Goal: Transaction & Acquisition: Purchase product/service

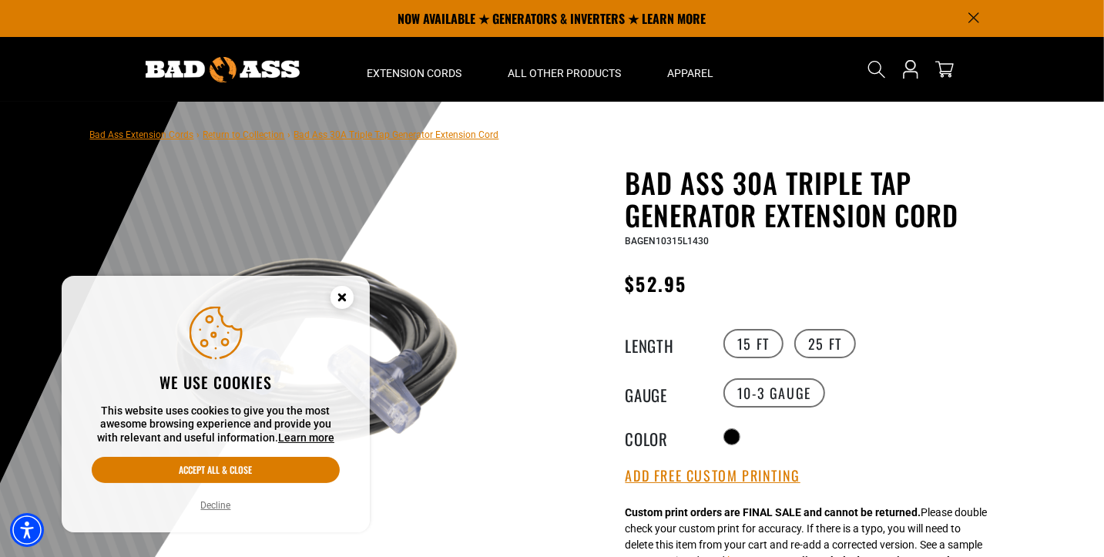
click at [343, 300] on circle "Cookie Consent" at bounding box center [342, 297] width 23 height 23
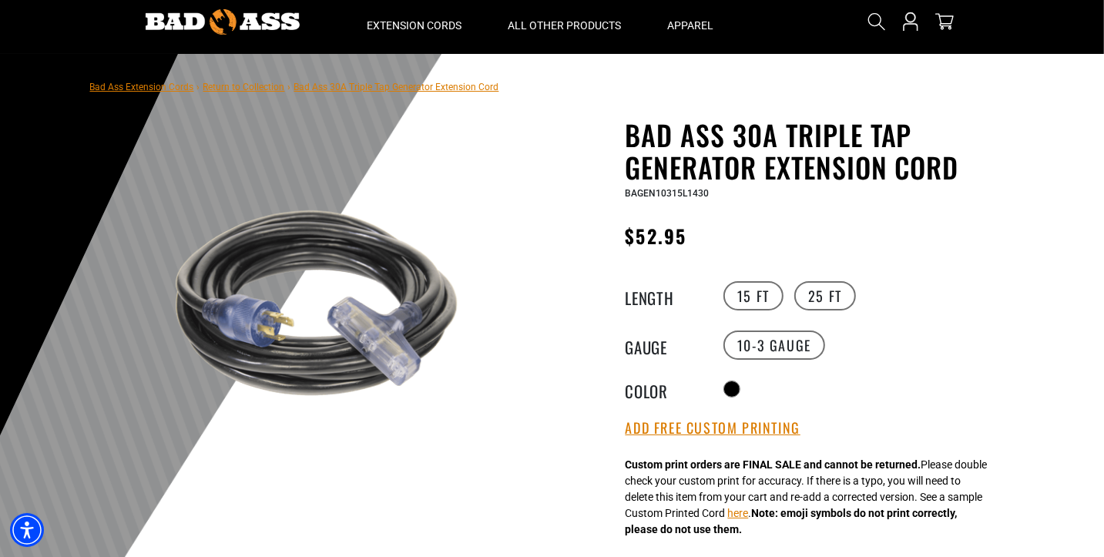
scroll to position [49, 0]
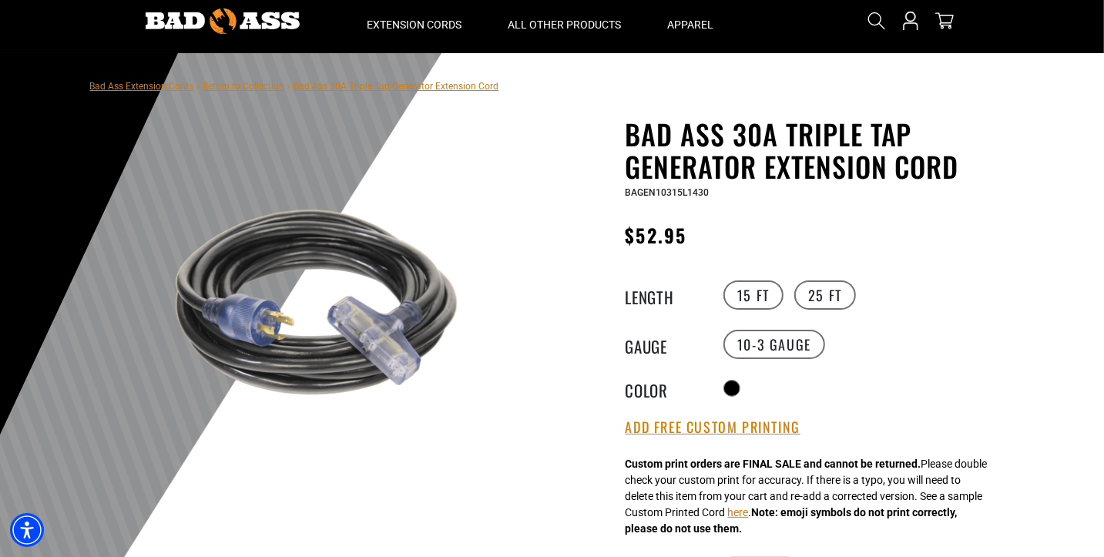
click at [325, 323] on img at bounding box center [322, 307] width 372 height 372
click at [826, 298] on label "25 FT" at bounding box center [825, 294] width 62 height 29
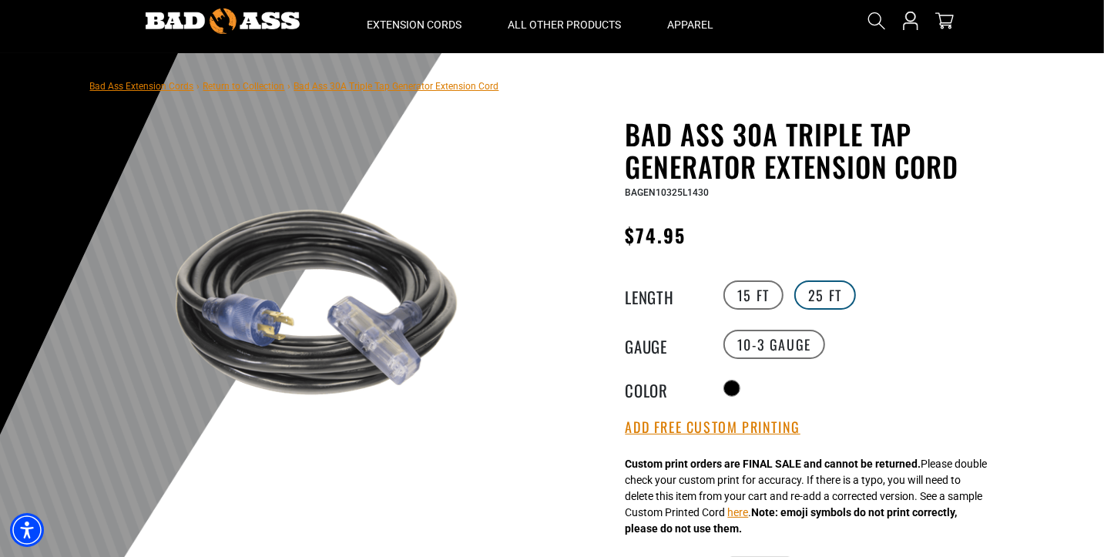
click at [826, 298] on label "25 FT" at bounding box center [825, 294] width 62 height 29
click at [747, 291] on label "15 FT" at bounding box center [753, 294] width 60 height 29
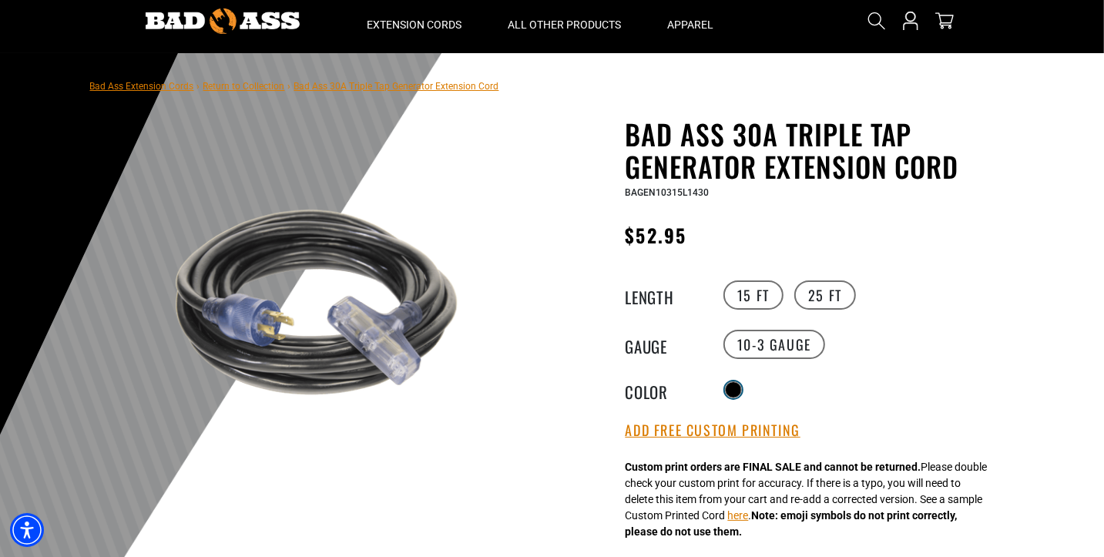
click at [731, 381] on div at bounding box center [733, 389] width 17 height 17
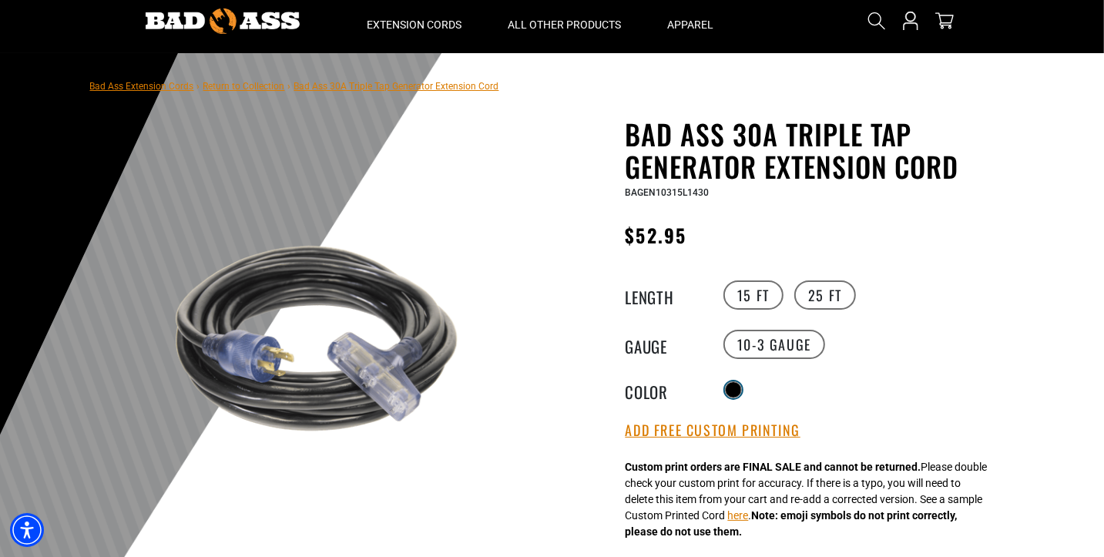
click at [732, 381] on div at bounding box center [733, 389] width 17 height 17
click at [740, 387] on div at bounding box center [733, 389] width 15 height 15
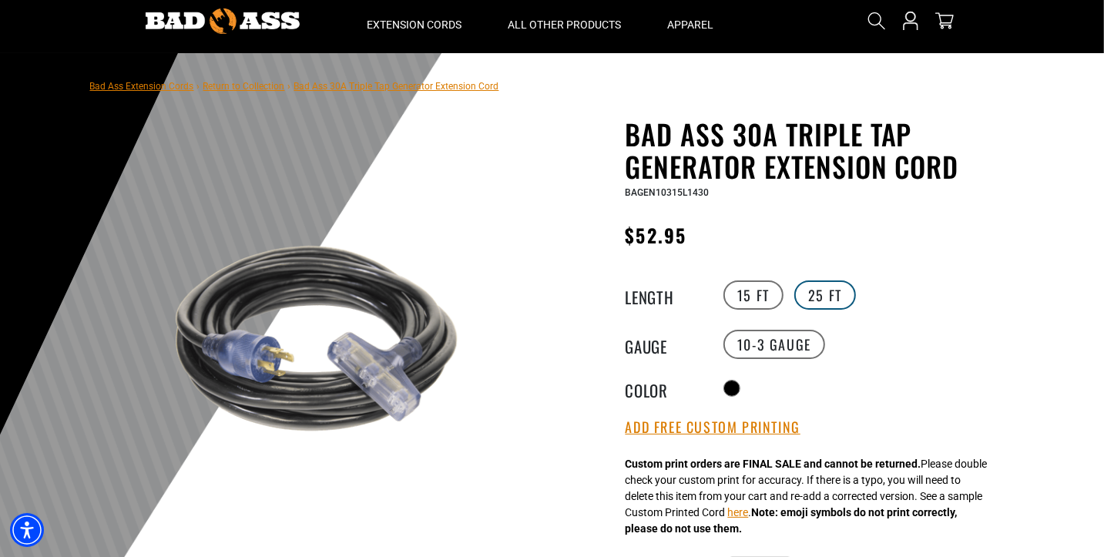
click at [841, 302] on label "25 FT" at bounding box center [825, 294] width 62 height 29
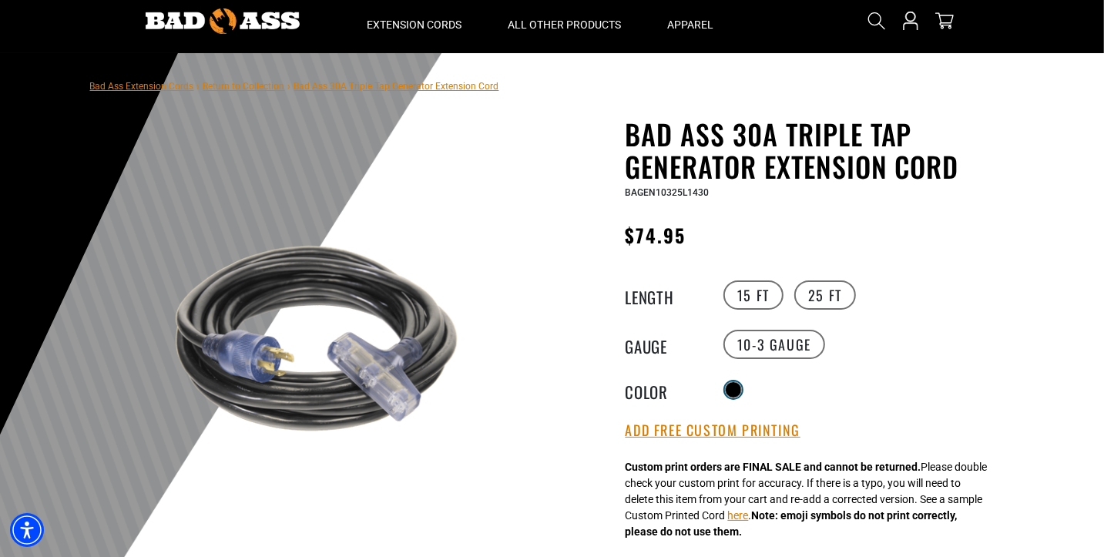
click at [727, 387] on div at bounding box center [733, 389] width 15 height 15
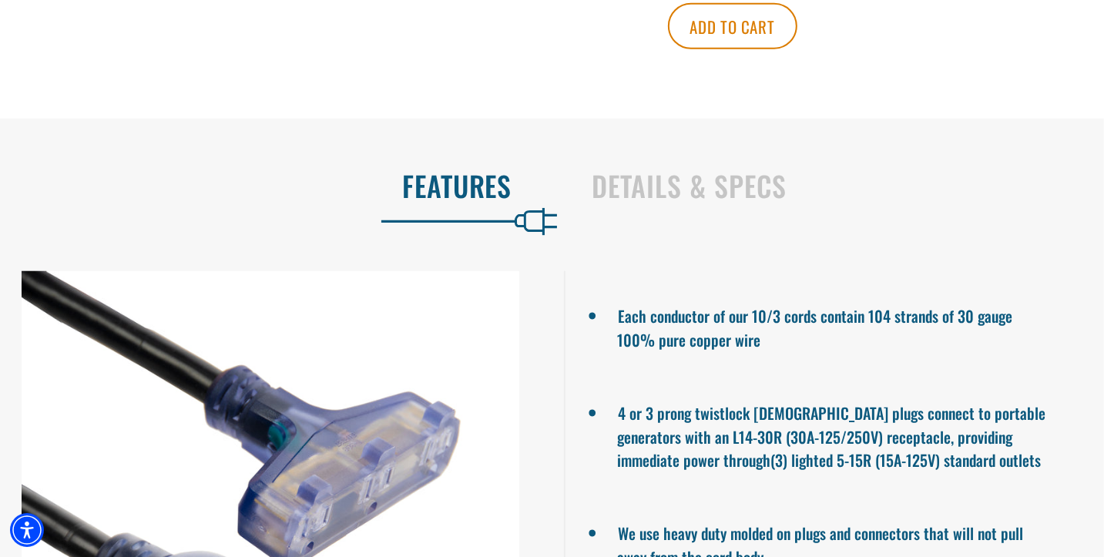
scroll to position [1241, 0]
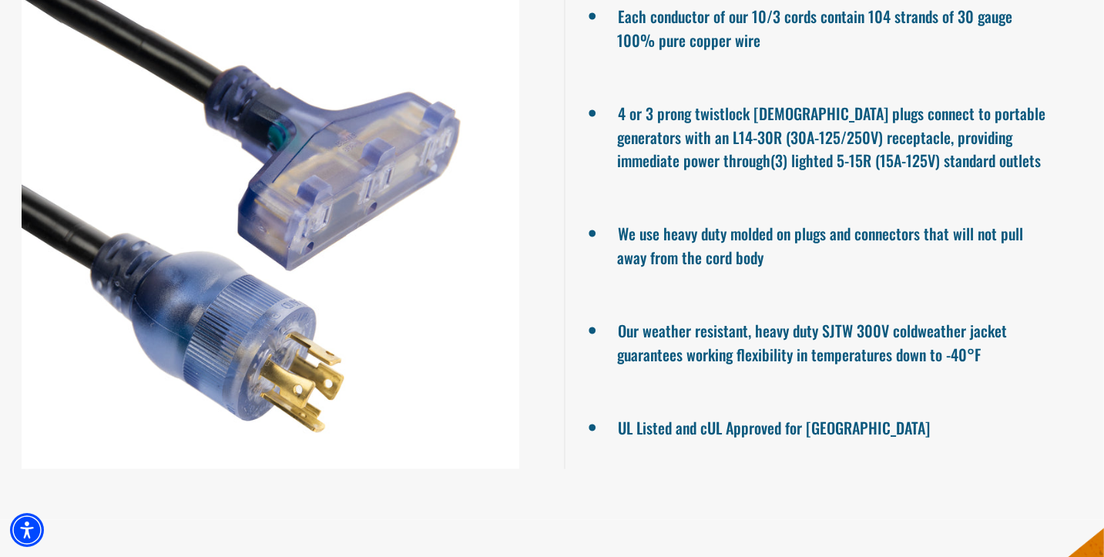
drag, startPoint x: 243, startPoint y: 216, endPoint x: 400, endPoint y: 130, distance: 178.9
click at [421, 118] on div at bounding box center [270, 220] width 541 height 498
drag, startPoint x: 264, startPoint y: 198, endPoint x: 55, endPoint y: 403, distance: 292.0
click at [32, 403] on div at bounding box center [270, 220] width 541 height 498
drag, startPoint x: 55, startPoint y: 403, endPoint x: 160, endPoint y: 394, distance: 105.1
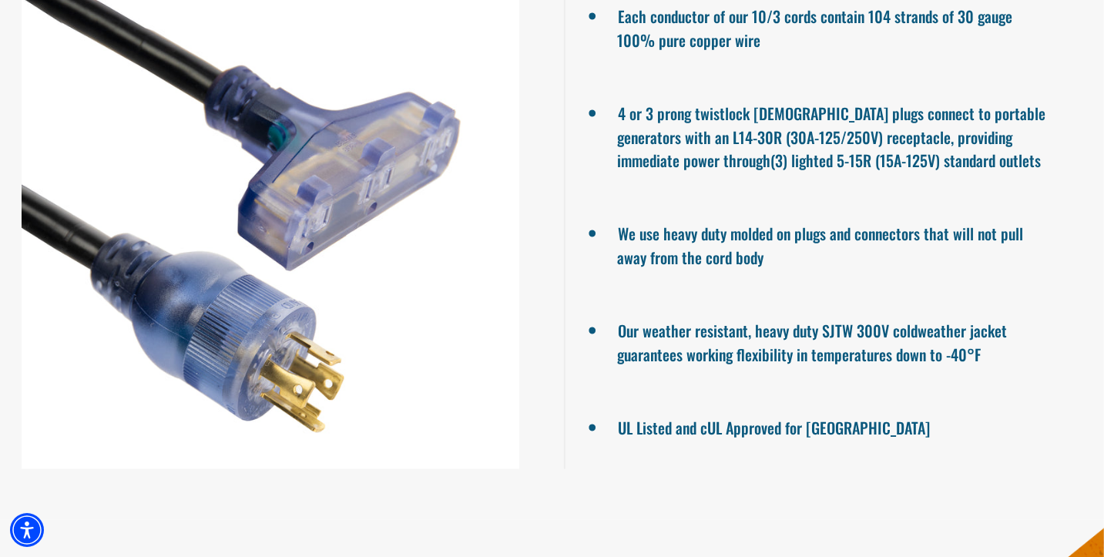
click at [77, 403] on div at bounding box center [270, 220] width 541 height 498
click at [223, 371] on div at bounding box center [270, 220] width 541 height 498
drag, startPoint x: 234, startPoint y: 355, endPoint x: 384, endPoint y: 369, distance: 150.1
click at [470, 317] on div at bounding box center [270, 220] width 541 height 498
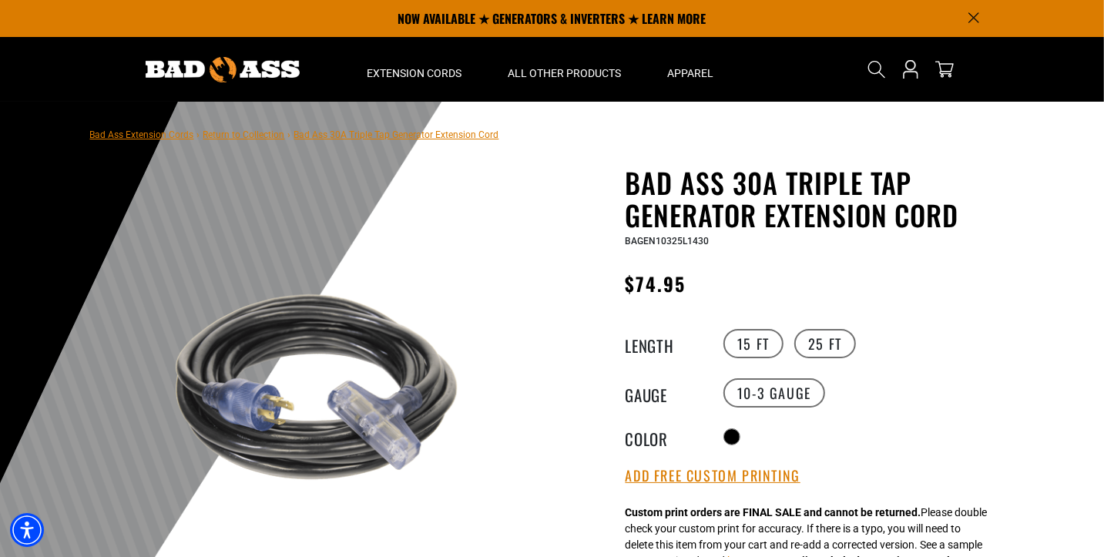
scroll to position [0, 0]
